Goal: Understand process/instructions: Learn about a topic

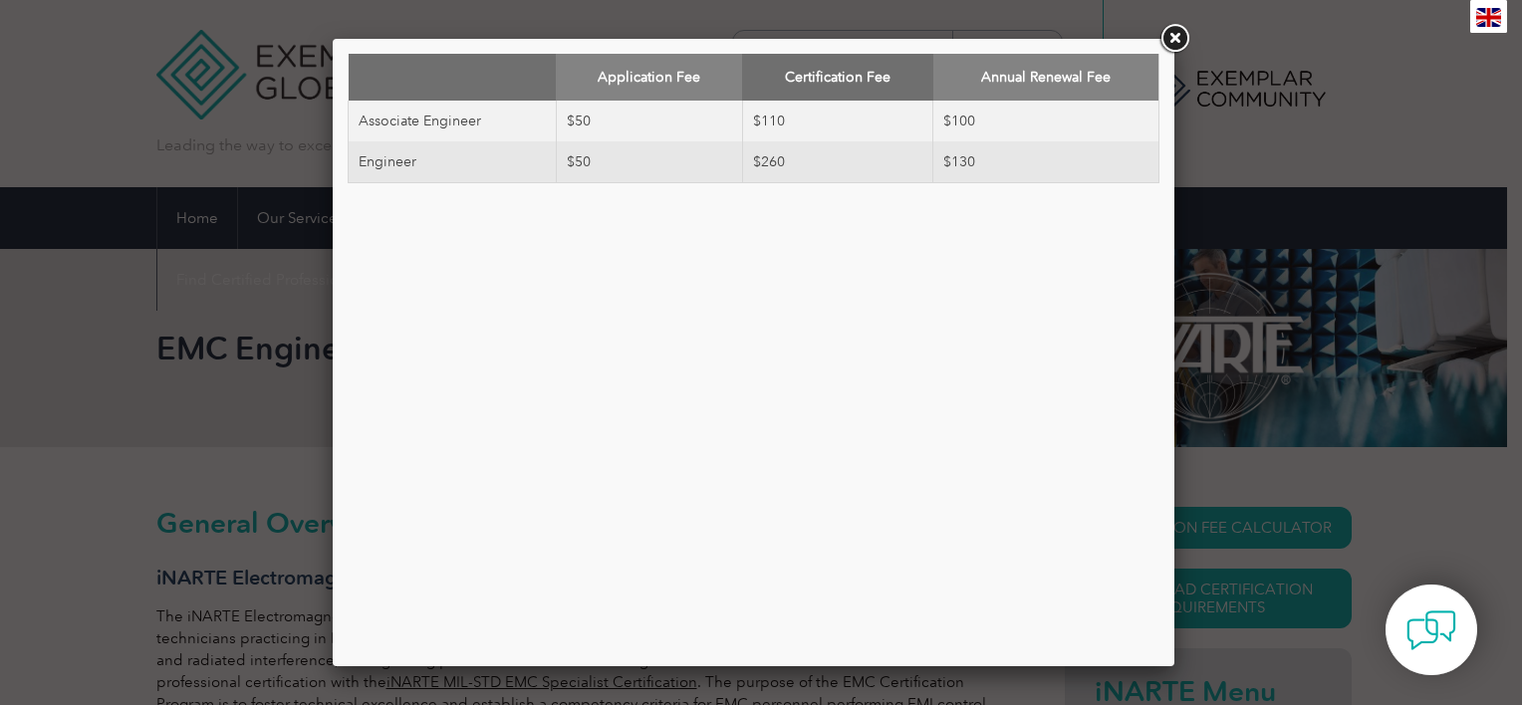
click at [1172, 45] on link at bounding box center [1175, 39] width 36 height 36
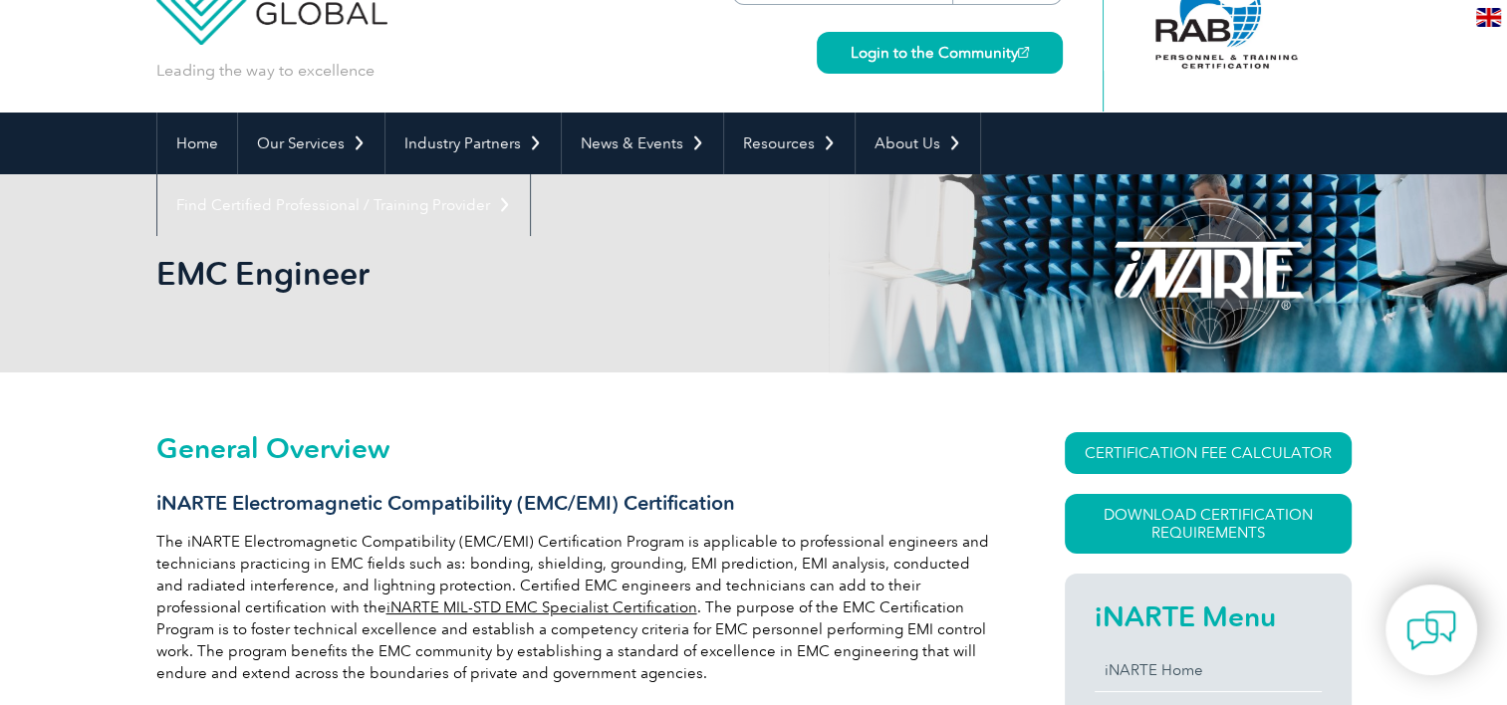
scroll to position [199, 0]
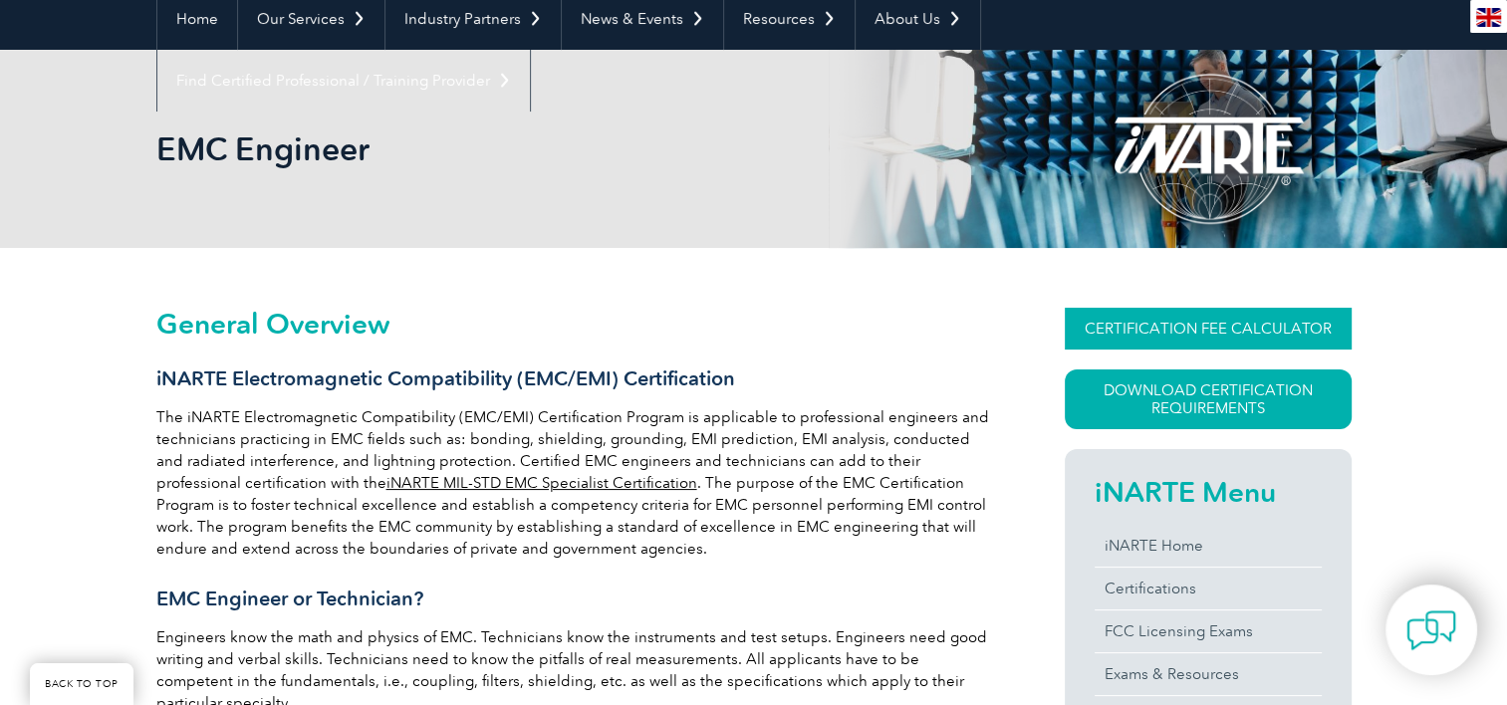
click at [1304, 327] on link "CERTIFICATION FEE CALCULATOR" at bounding box center [1208, 329] width 287 height 42
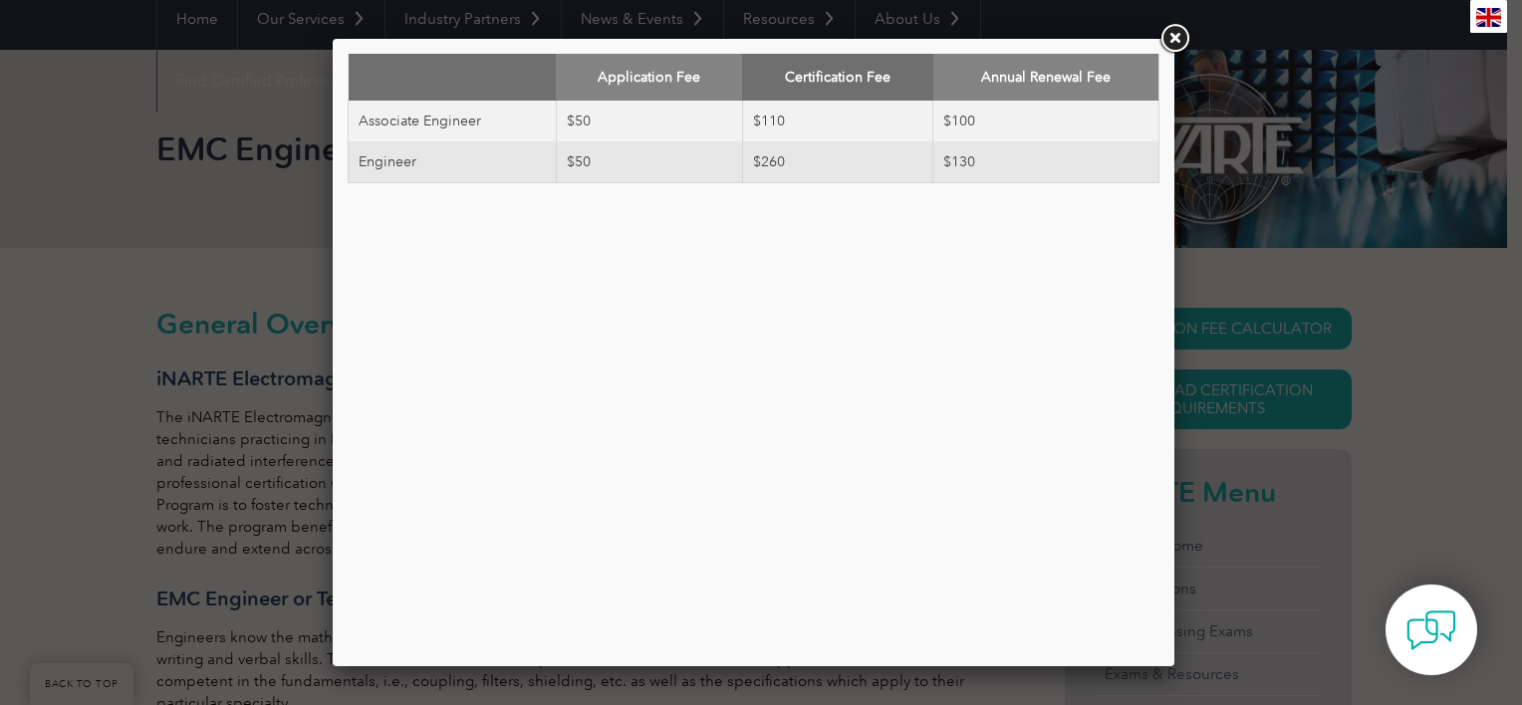
click at [1182, 35] on link at bounding box center [1175, 39] width 36 height 36
